Goal: Navigation & Orientation: Find specific page/section

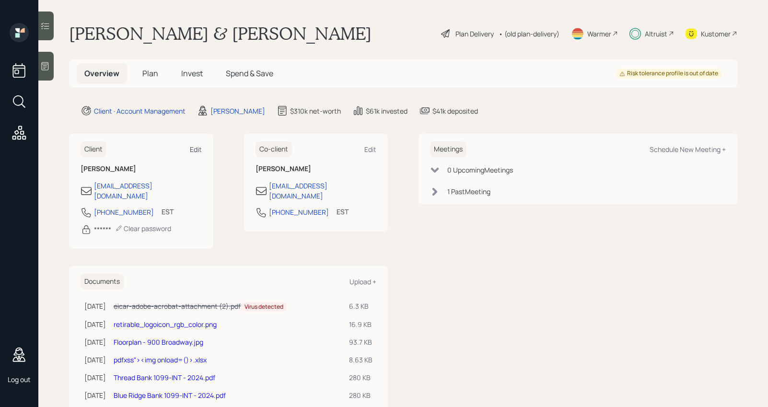
click at [190, 147] on div "Edit" at bounding box center [196, 149] width 12 height 9
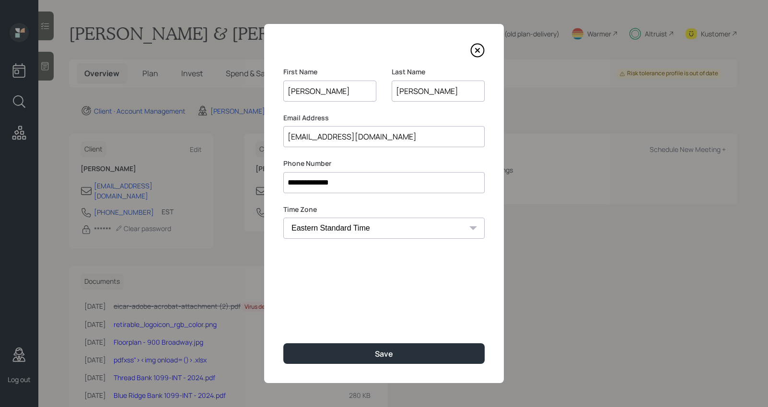
click at [479, 53] on icon at bounding box center [477, 50] width 14 height 14
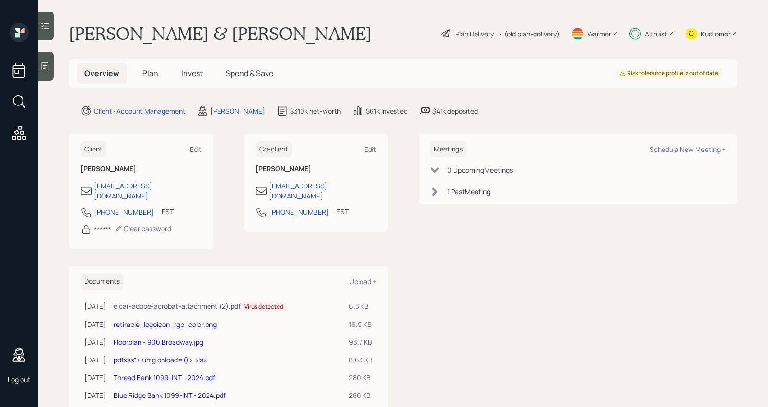
click at [141, 73] on h5 "Plan" at bounding box center [150, 73] width 31 height 21
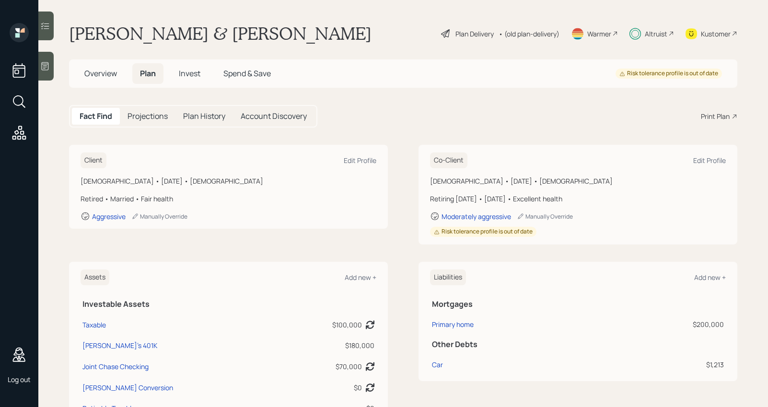
click at [189, 80] on h5 "Invest" at bounding box center [189, 73] width 37 height 21
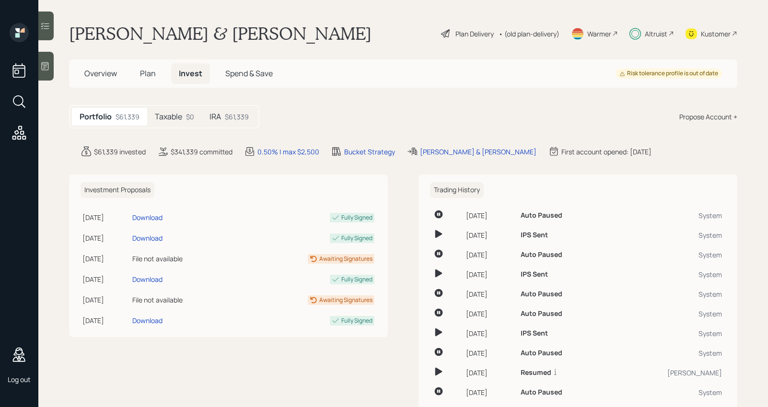
click at [15, 98] on icon at bounding box center [19, 101] width 17 height 17
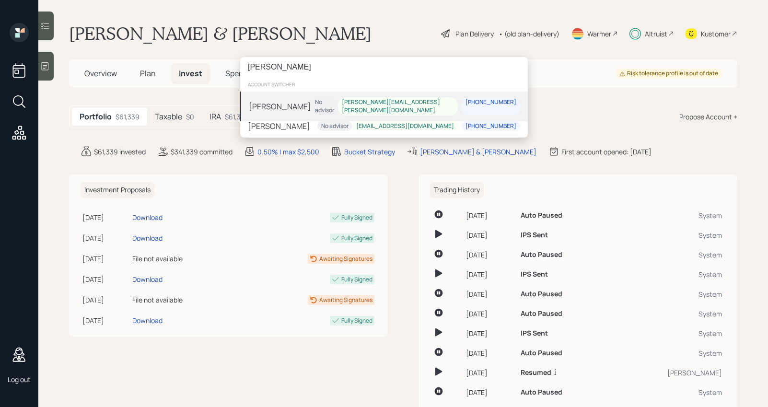
type input "[PERSON_NAME]"
click at [312, 104] on div "[PERSON_NAME] No advisor [PERSON_NAME][EMAIL_ADDRESS][PERSON_NAME][DOMAIN_NAME]…" at bounding box center [384, 107] width 288 height 30
